Goal: Information Seeking & Learning: Learn about a topic

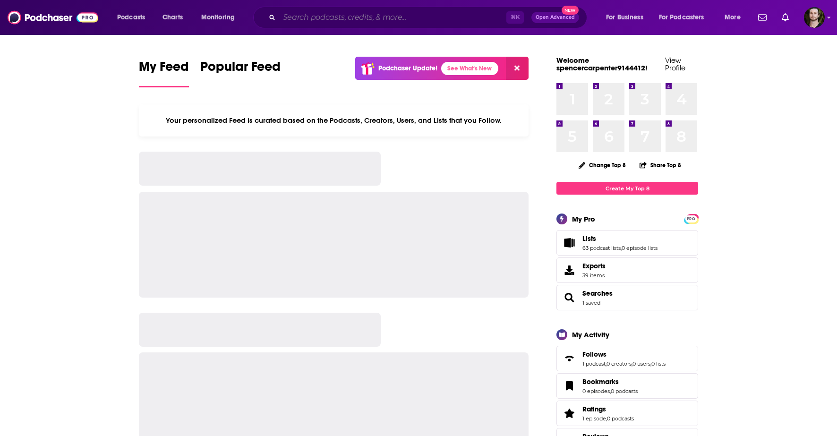
click at [390, 17] on input "Search podcasts, credits, & more..." at bounding box center [392, 17] width 227 height 15
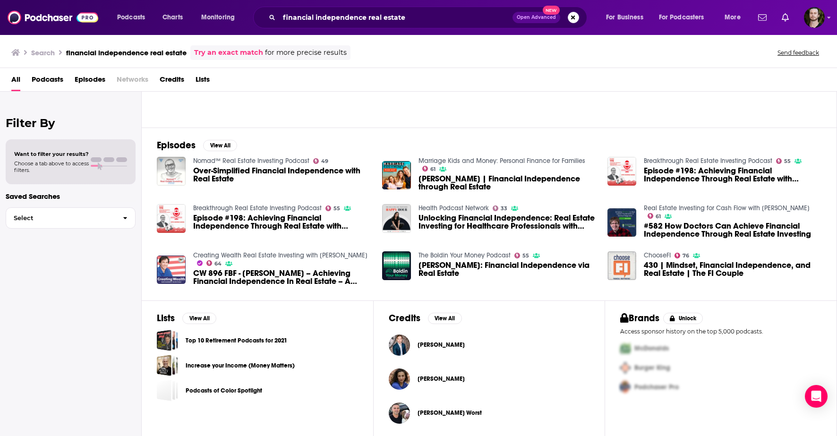
scroll to position [98, 0]
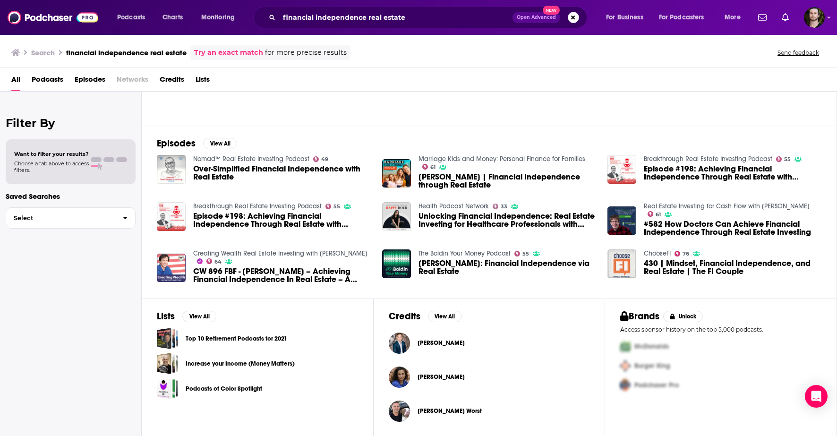
click at [49, 80] on span "Podcasts" at bounding box center [48, 81] width 32 height 19
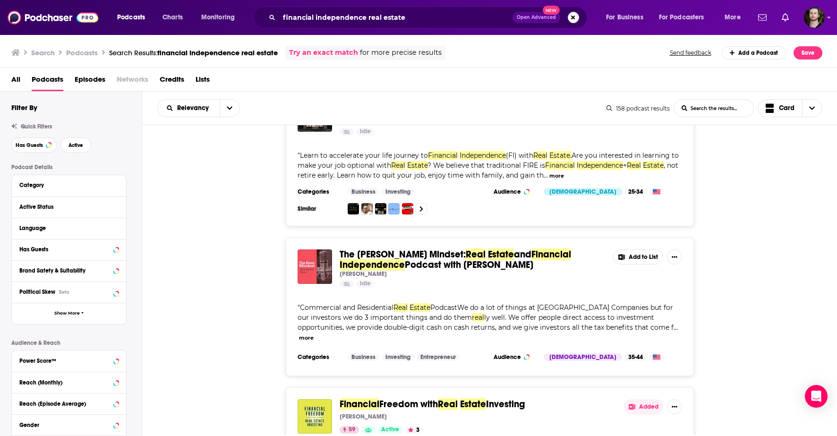
scroll to position [684, 0]
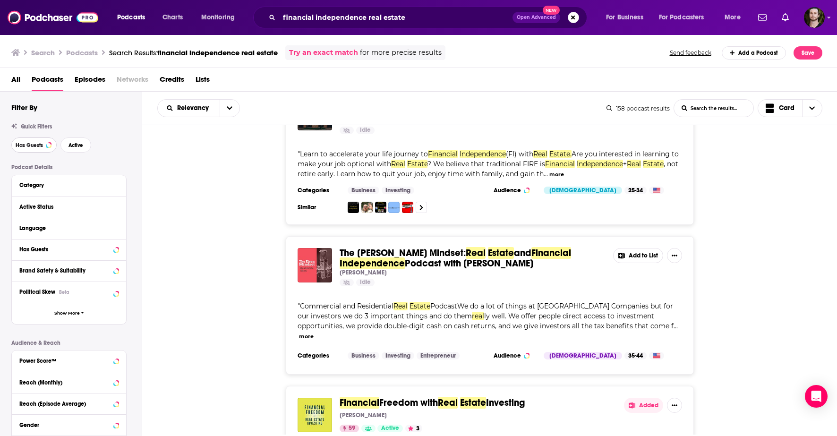
drag, startPoint x: 35, startPoint y: 143, endPoint x: 48, endPoint y: 144, distance: 13.3
click at [36, 143] on span "Has Guests" at bounding box center [29, 145] width 27 height 5
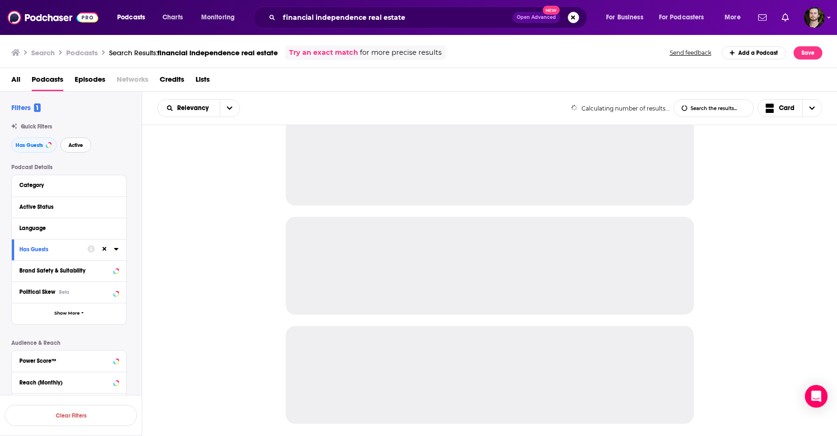
click at [65, 145] on button "Active" at bounding box center [75, 145] width 31 height 15
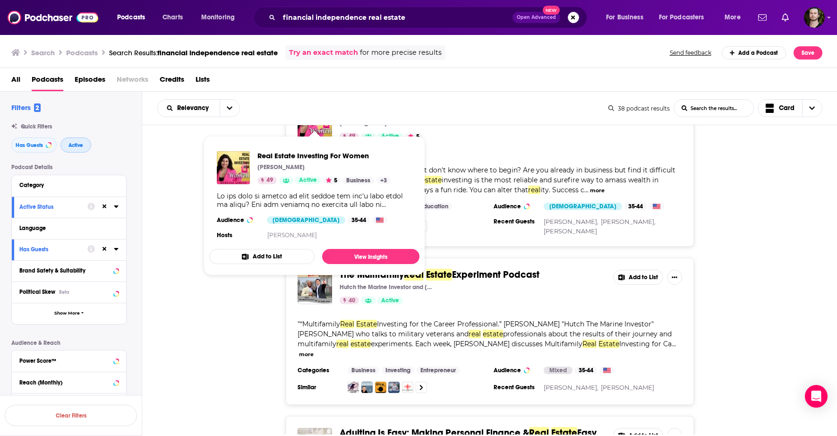
scroll to position [1161, 0]
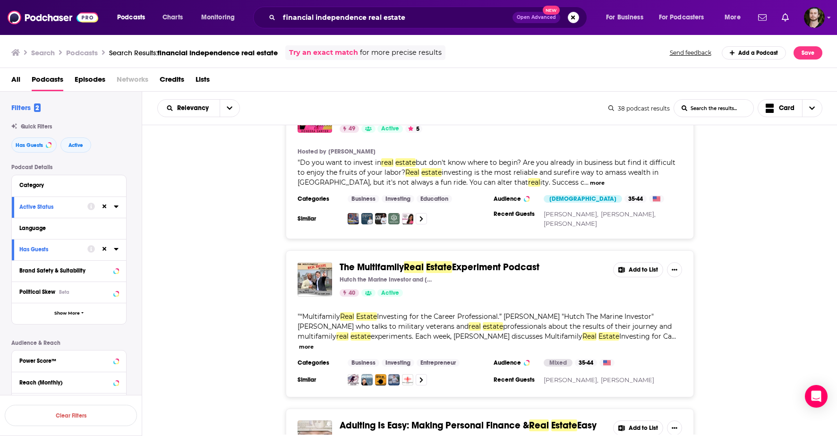
click at [206, 295] on div "The Multifamily Real Estate Experiment Podcast Hutch the Marine Investor and [P…" at bounding box center [490, 323] width 696 height 147
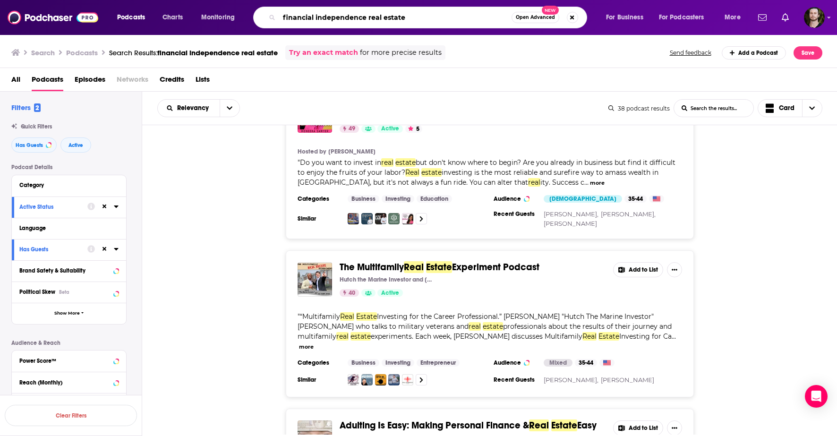
drag, startPoint x: 404, startPoint y: 18, endPoint x: 368, endPoint y: 19, distance: 36.4
click at [367, 19] on input "financial independence real estate" at bounding box center [395, 17] width 233 height 15
type input "financial independence"
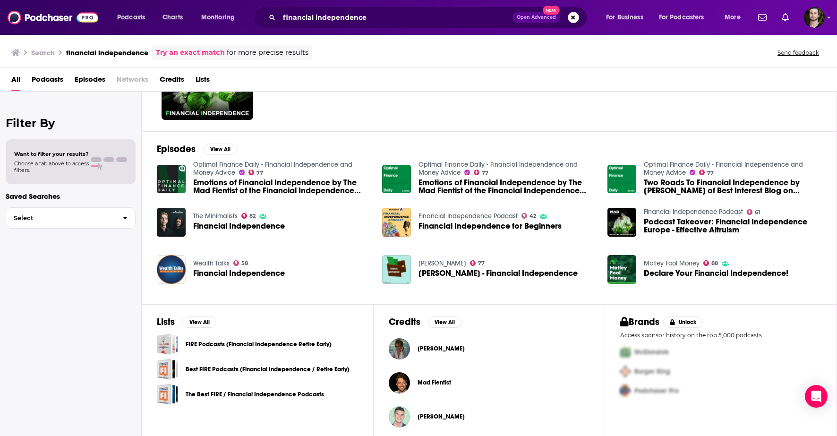
scroll to position [98, 0]
